Goal: Find specific page/section: Find specific page/section

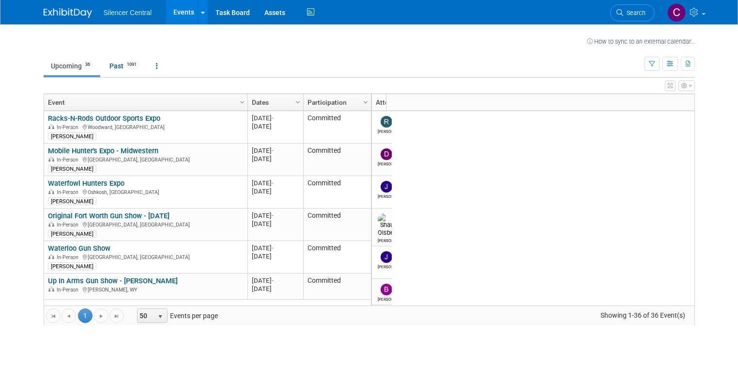
scroll to position [465, 0]
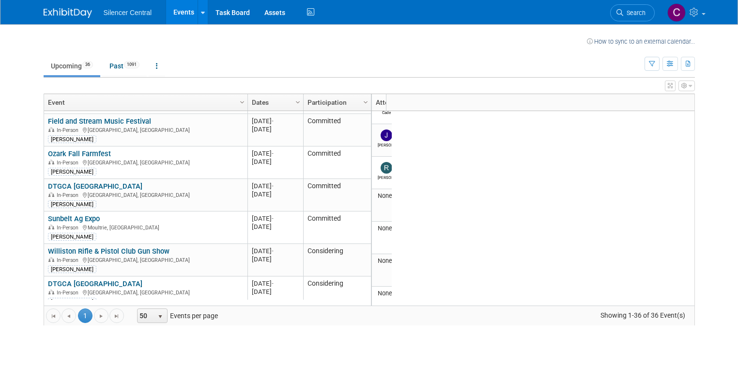
click at [436, 68] on ul "Upcoming 36 Past 1091 All Events 1127 Past and Upcoming Grouped Annually Events…" at bounding box center [344, 67] width 601 height 22
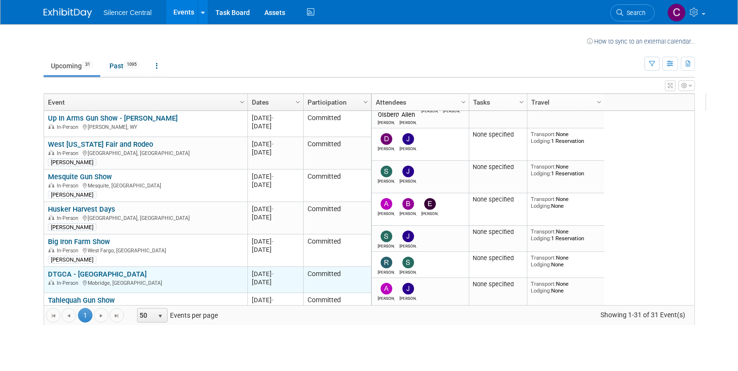
scroll to position [47, 0]
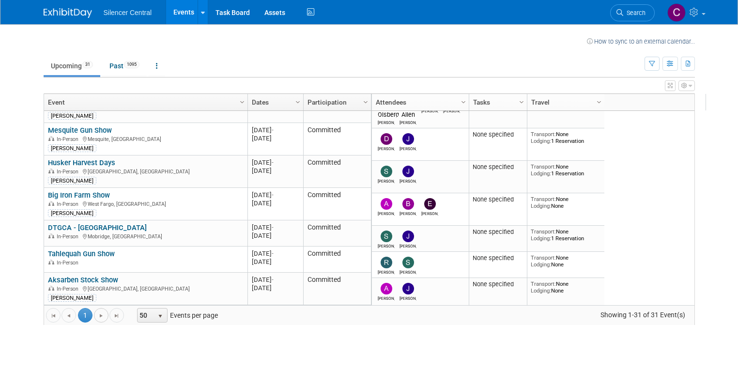
click at [94, 314] on link "Go to the next page" at bounding box center [101, 315] width 15 height 15
click at [97, 316] on span "Go to the next page" at bounding box center [101, 316] width 8 height 8
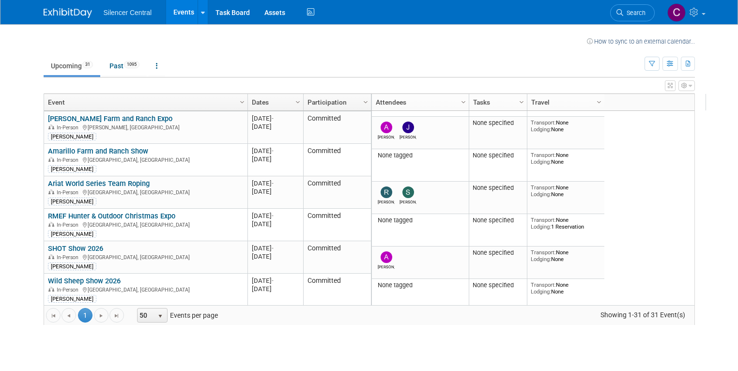
scroll to position [0, 0]
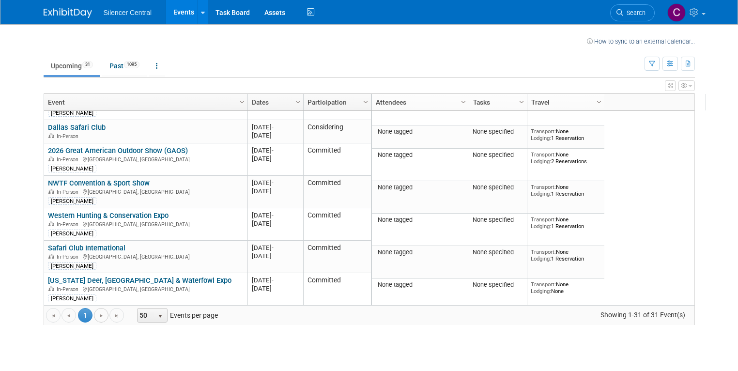
click at [97, 317] on span "Go to the next page" at bounding box center [101, 316] width 8 height 8
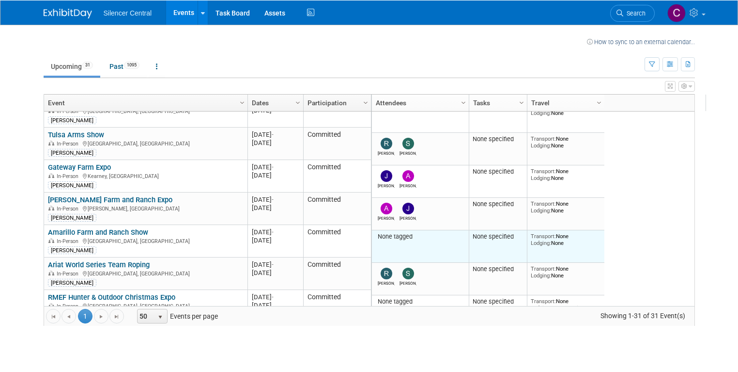
scroll to position [520, 0]
